Goal: Task Accomplishment & Management: Complete application form

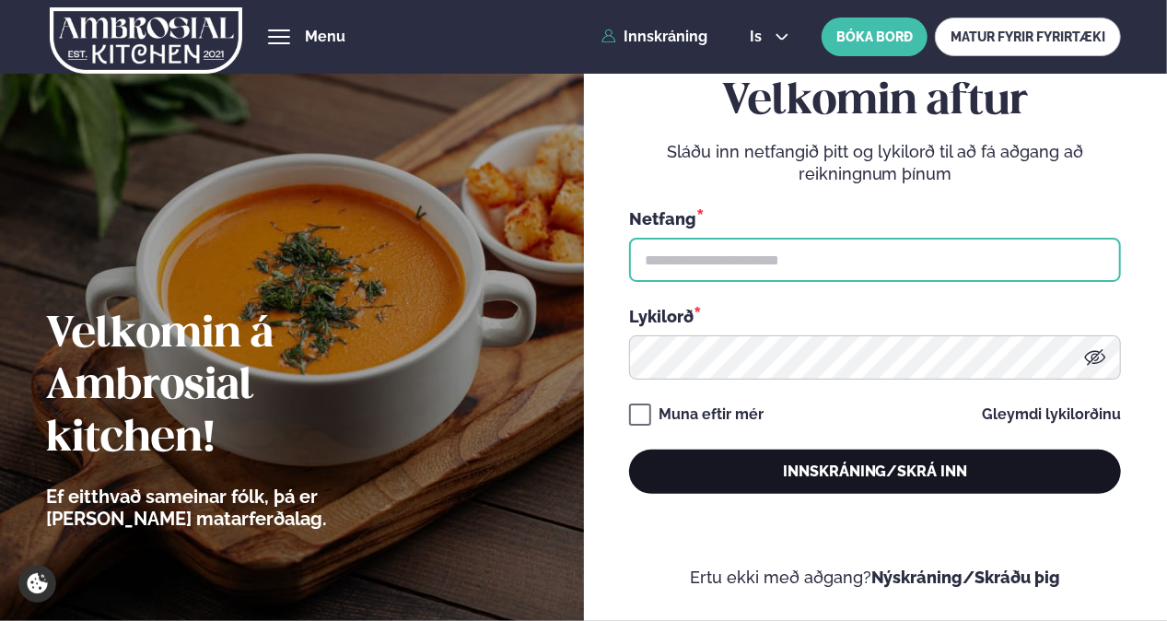
type input "**********"
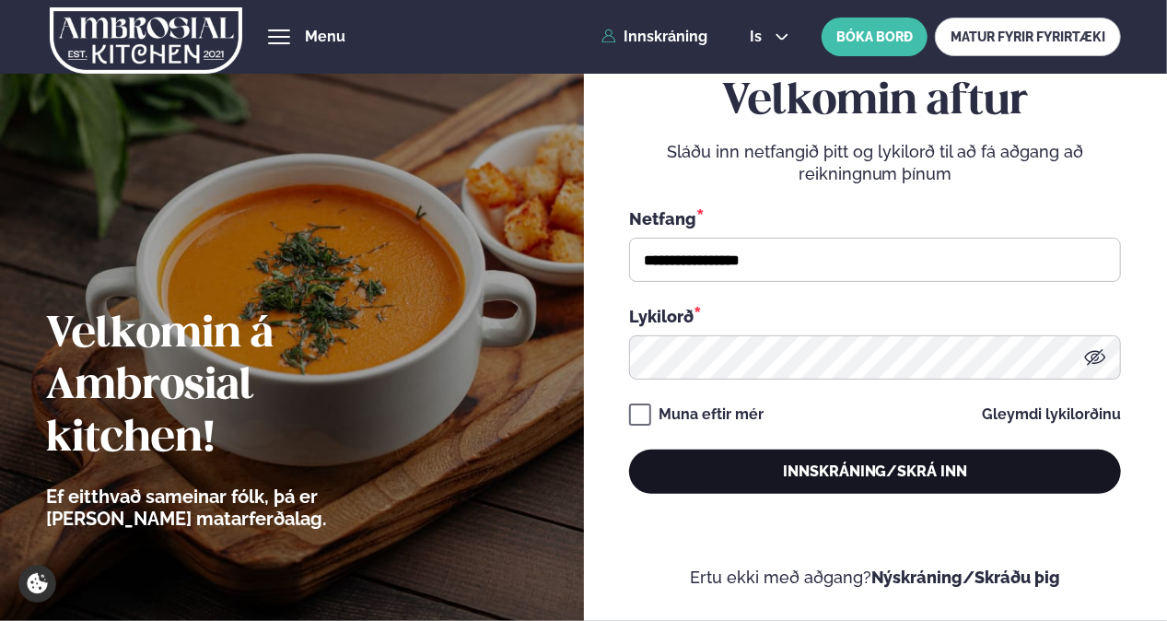
click at [866, 470] on button "Innskráning/Skrá inn" at bounding box center [875, 472] width 492 height 44
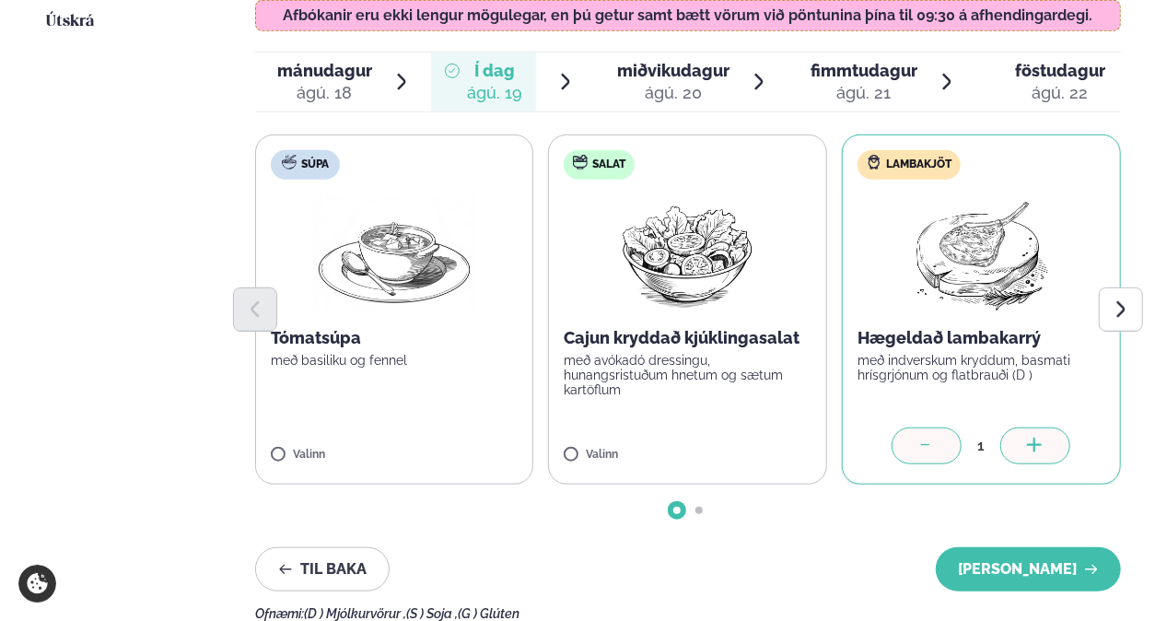
scroll to position [665, 0]
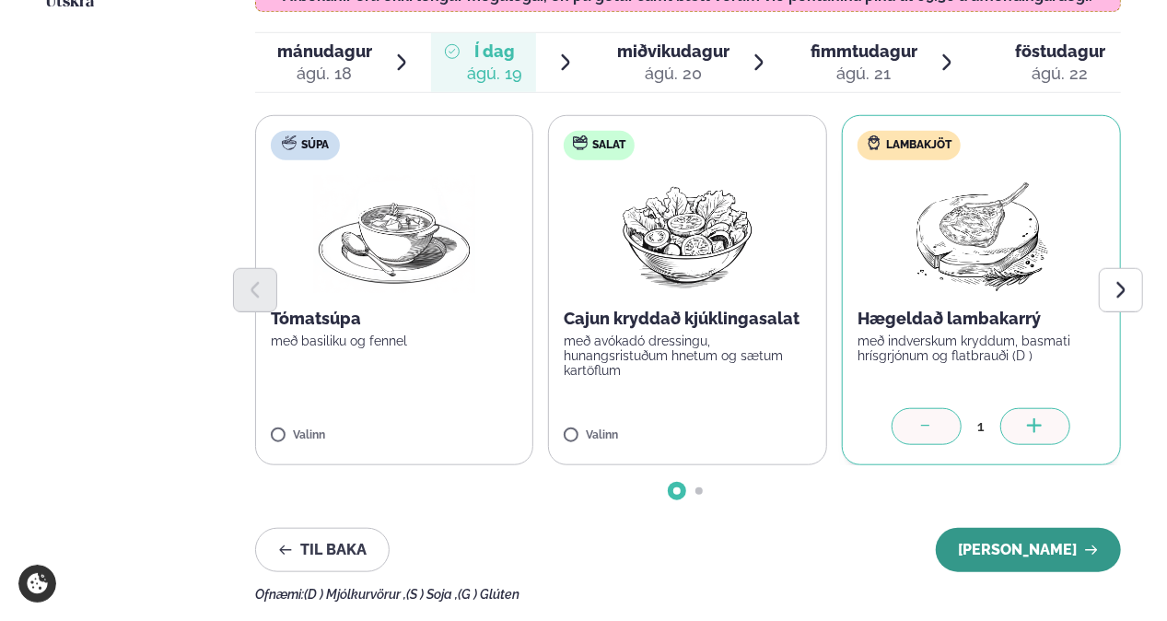
click at [1031, 528] on button "[PERSON_NAME]" at bounding box center [1028, 550] width 185 height 44
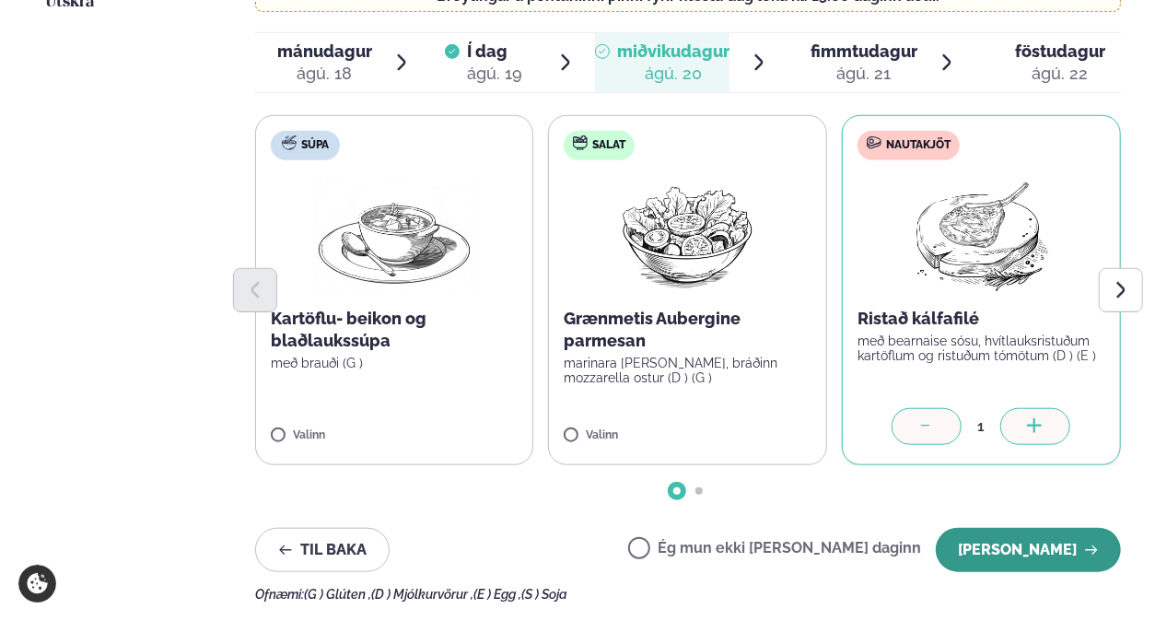
click at [1058, 528] on button "[PERSON_NAME]" at bounding box center [1028, 550] width 185 height 44
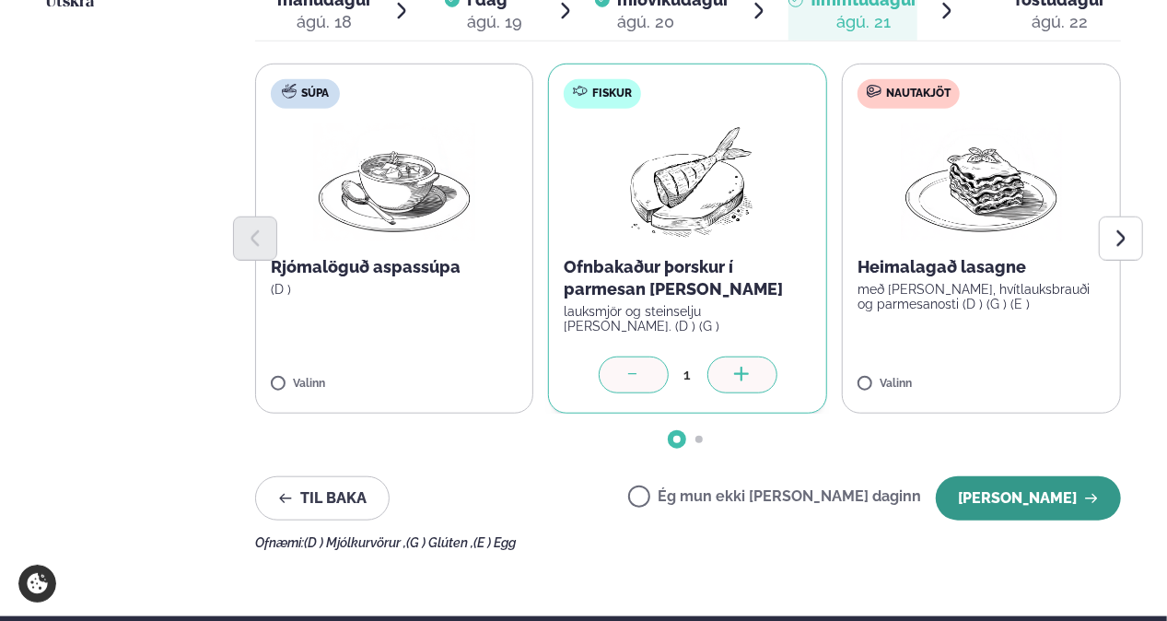
click at [1034, 476] on button "[PERSON_NAME]" at bounding box center [1028, 498] width 185 height 44
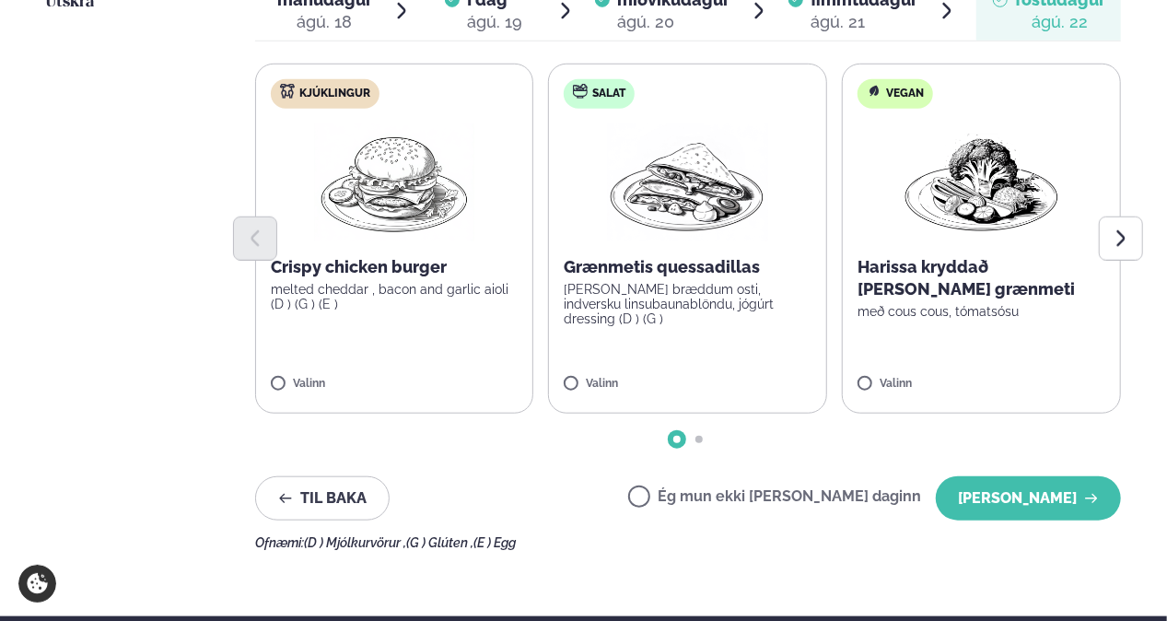
click at [1059, 470] on div "Veldu matseðilinn þinn fyrir [PERSON_NAME] Vinsamlegast hafðu í huga að breytin…" at bounding box center [688, 180] width 867 height 739
click at [1044, 419] on div "Veldu matseðilinn þinn fyrir [PERSON_NAME] Vinsamlegast hafðu í huga að breytin…" at bounding box center [688, 180] width 867 height 739
click at [1032, 476] on button "[PERSON_NAME]" at bounding box center [1028, 498] width 185 height 44
